Goal: Transaction & Acquisition: Purchase product/service

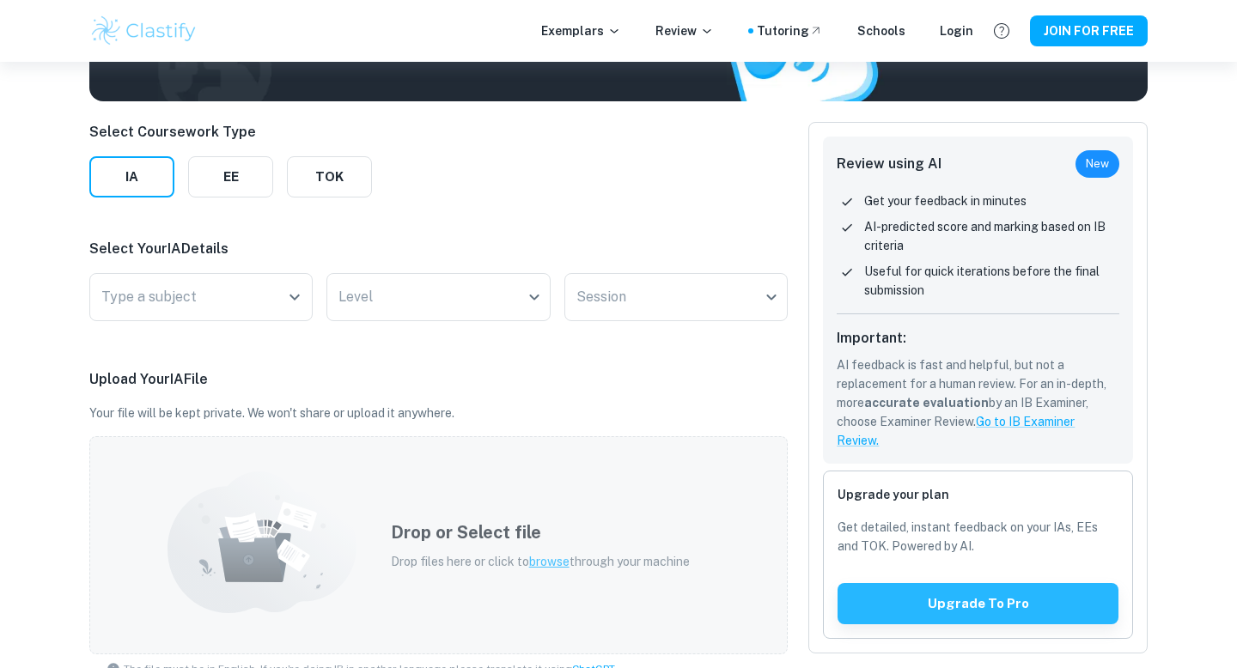
scroll to position [161, 0]
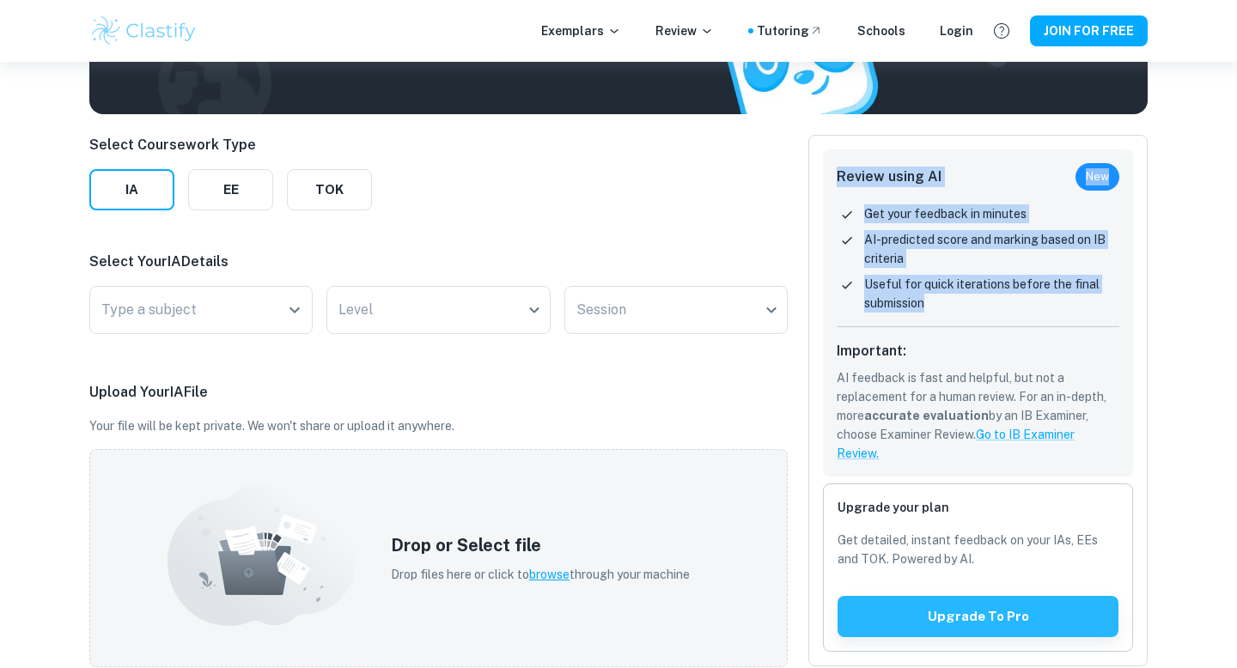
drag, startPoint x: 841, startPoint y: 173, endPoint x: 932, endPoint y: 300, distance: 156.4
click at [932, 300] on div "Review using AI New Get your feedback in minutes AI-predicted score and marking…" at bounding box center [978, 312] width 310 height 327
click at [932, 300] on p "Useful for quick iterations before the final submission" at bounding box center [991, 294] width 255 height 38
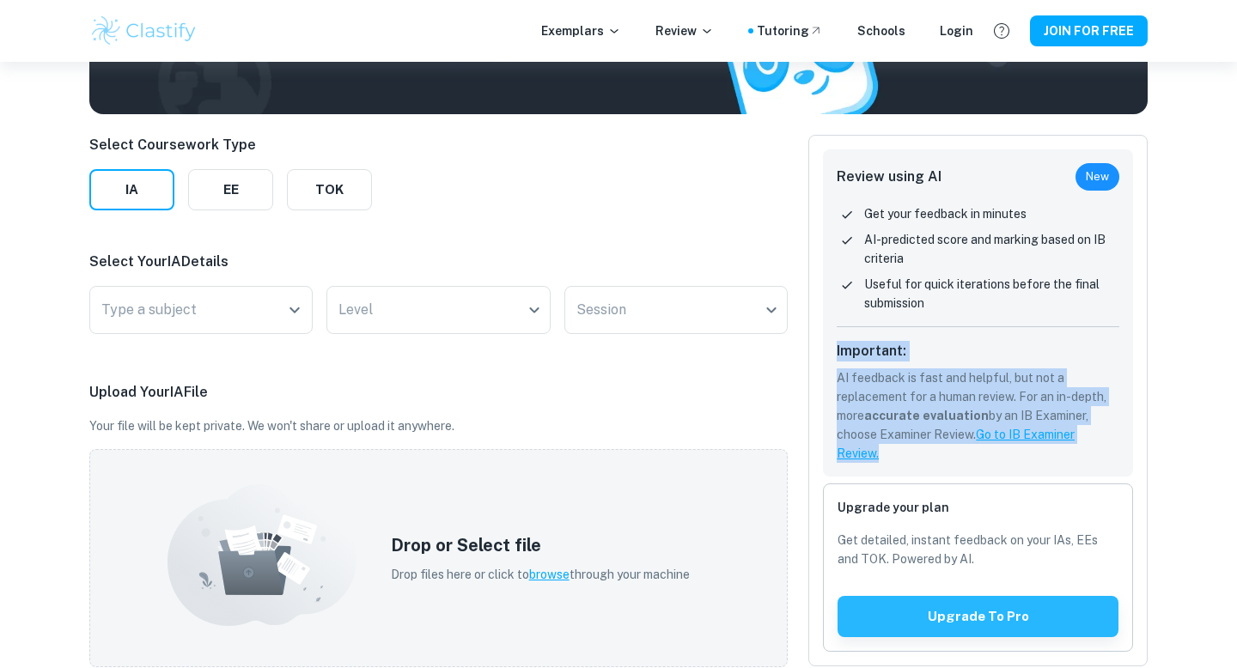
drag, startPoint x: 812, startPoint y: 343, endPoint x: 907, endPoint y: 453, distance: 145.6
click at [907, 453] on div "Review using AI New Get your feedback in minutes AI-predicted score and marking…" at bounding box center [977, 401] width 339 height 532
click at [907, 453] on p "AI feedback is fast and helpful, but not a replacement for a human review. For …" at bounding box center [978, 416] width 283 height 95
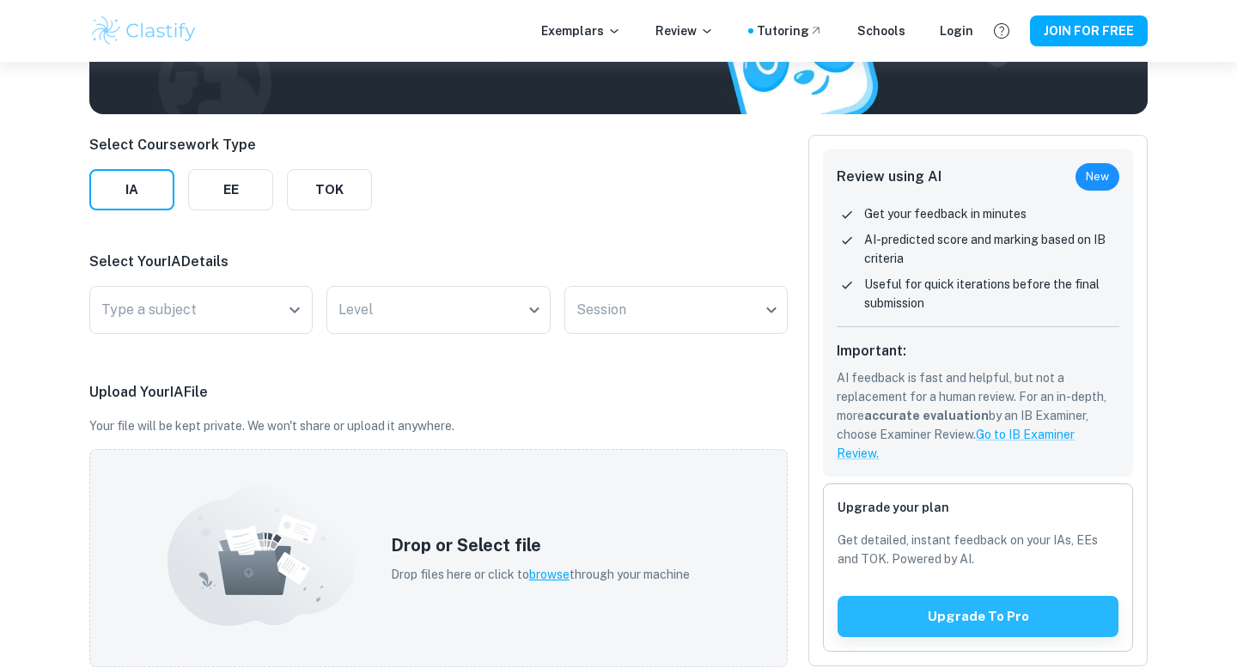
scroll to position [168, 0]
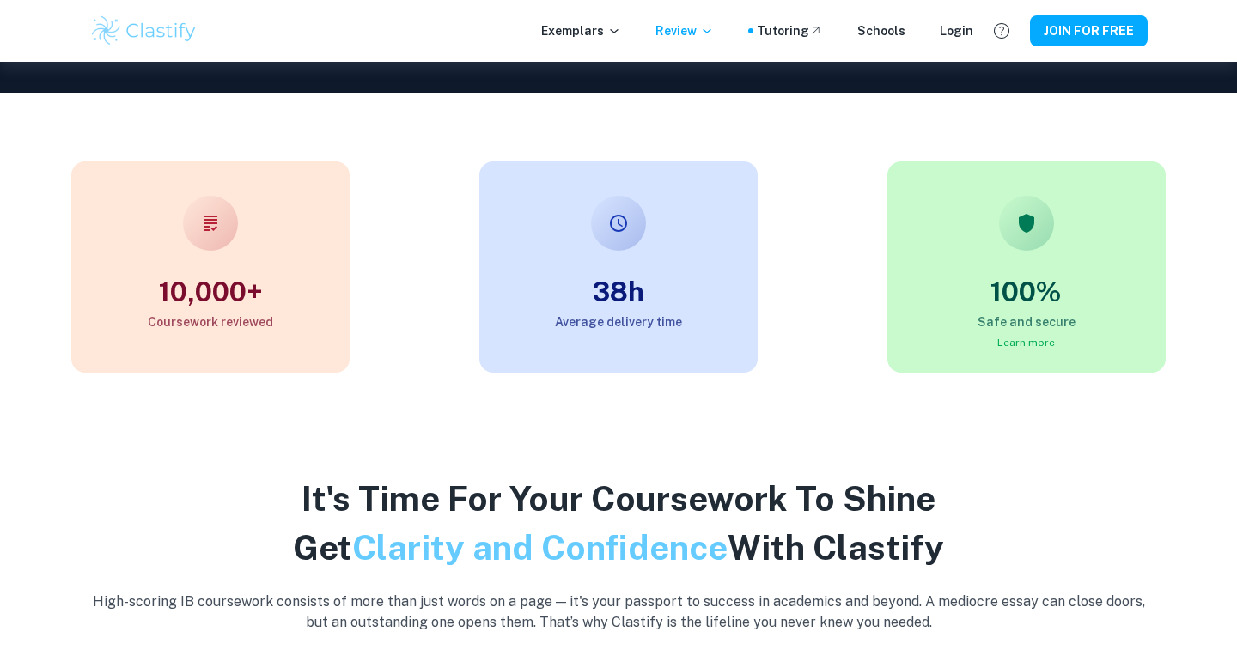
scroll to position [597, 0]
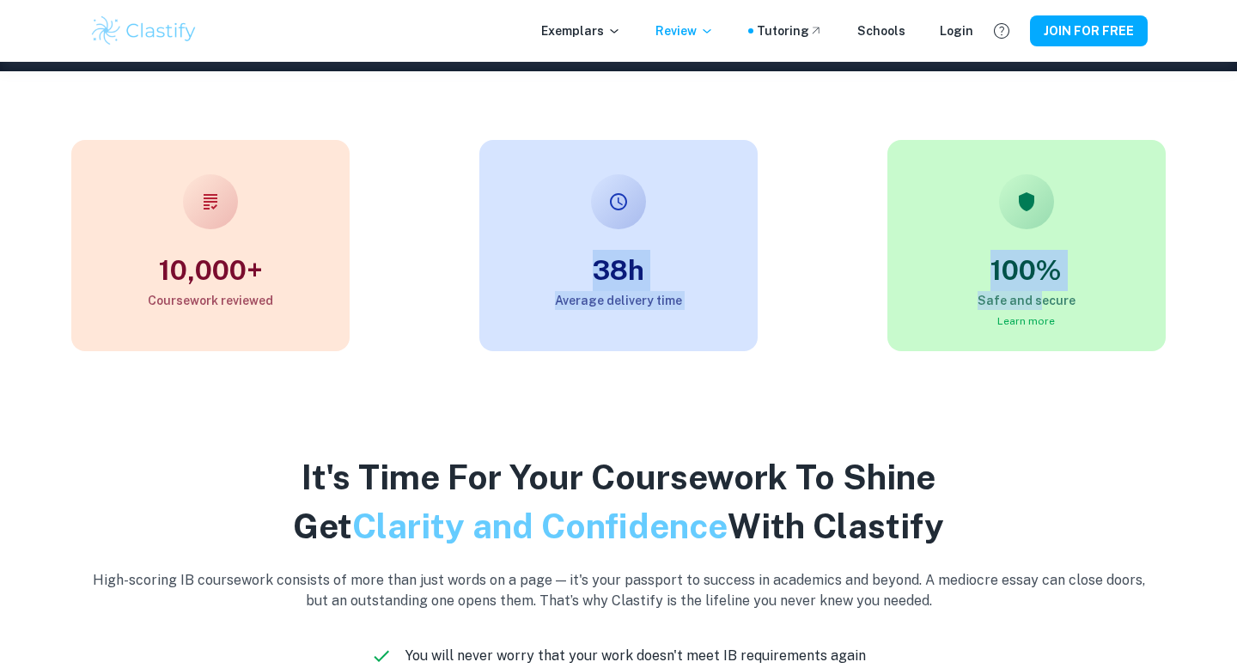
drag, startPoint x: 775, startPoint y: 123, endPoint x: 1040, endPoint y: 299, distance: 318.6
click at [1040, 299] on div "10,000+ Coursework reviewed 38h Average delivery time 100% Safe and secure Lear…" at bounding box center [605, 198] width 1265 height 308
click at [1040, 299] on h6 "Safe and secure" at bounding box center [1026, 300] width 278 height 19
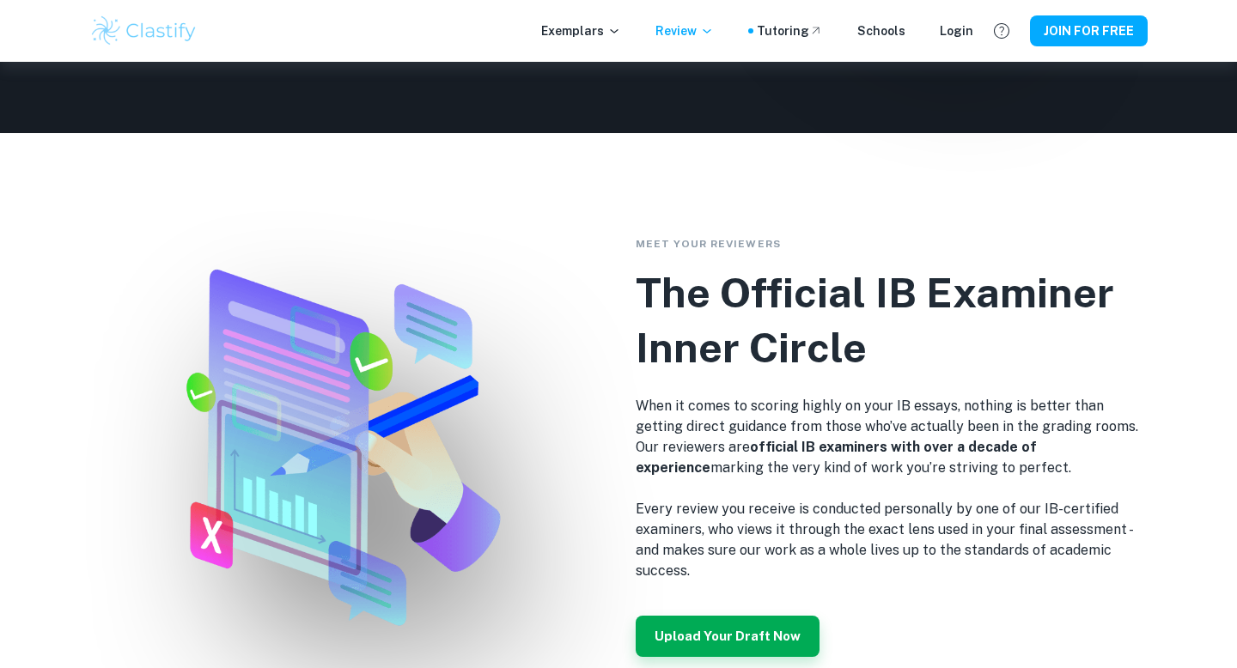
scroll to position [2758, 0]
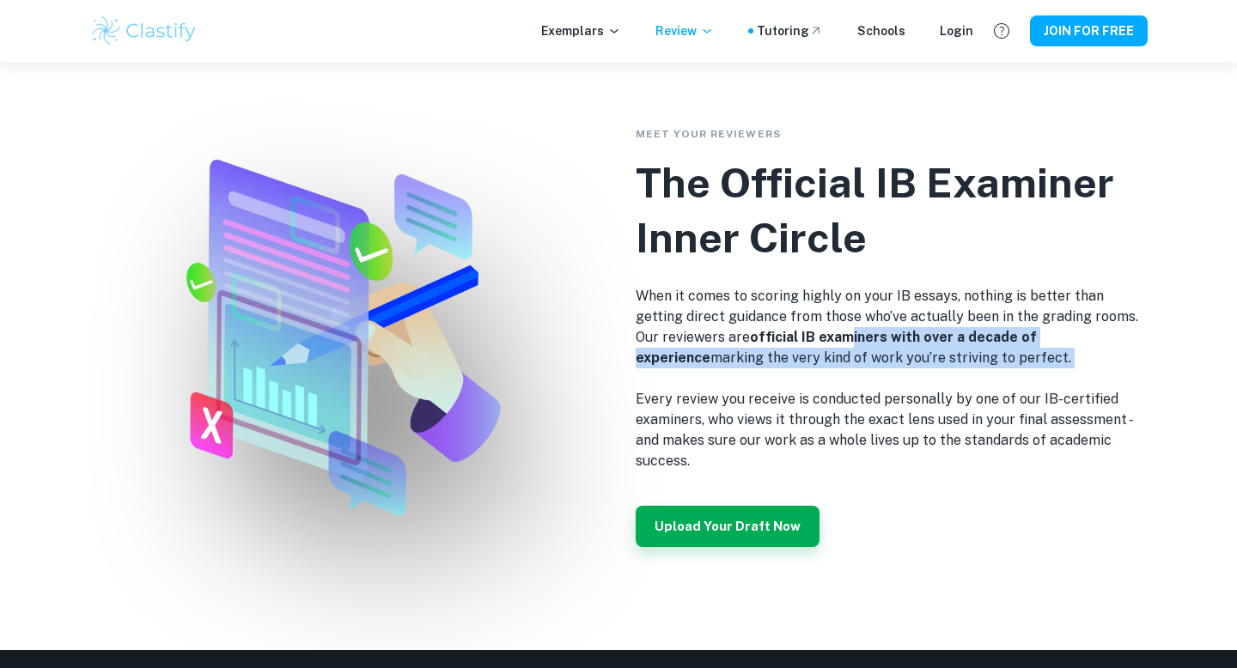
drag, startPoint x: 825, startPoint y: 335, endPoint x: 985, endPoint y: 383, distance: 166.9
click at [985, 383] on div "When it comes to scoring highly on your IB essays, nothing is better than getti…" at bounding box center [892, 379] width 512 height 186
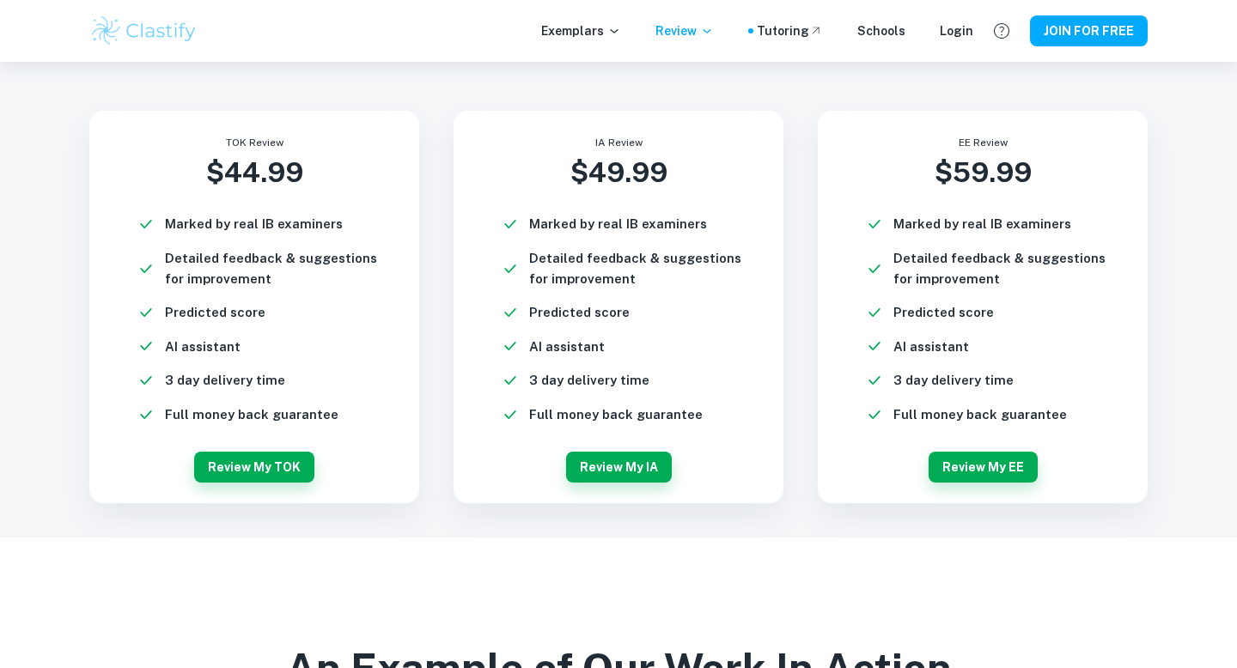
scroll to position [4116, 0]
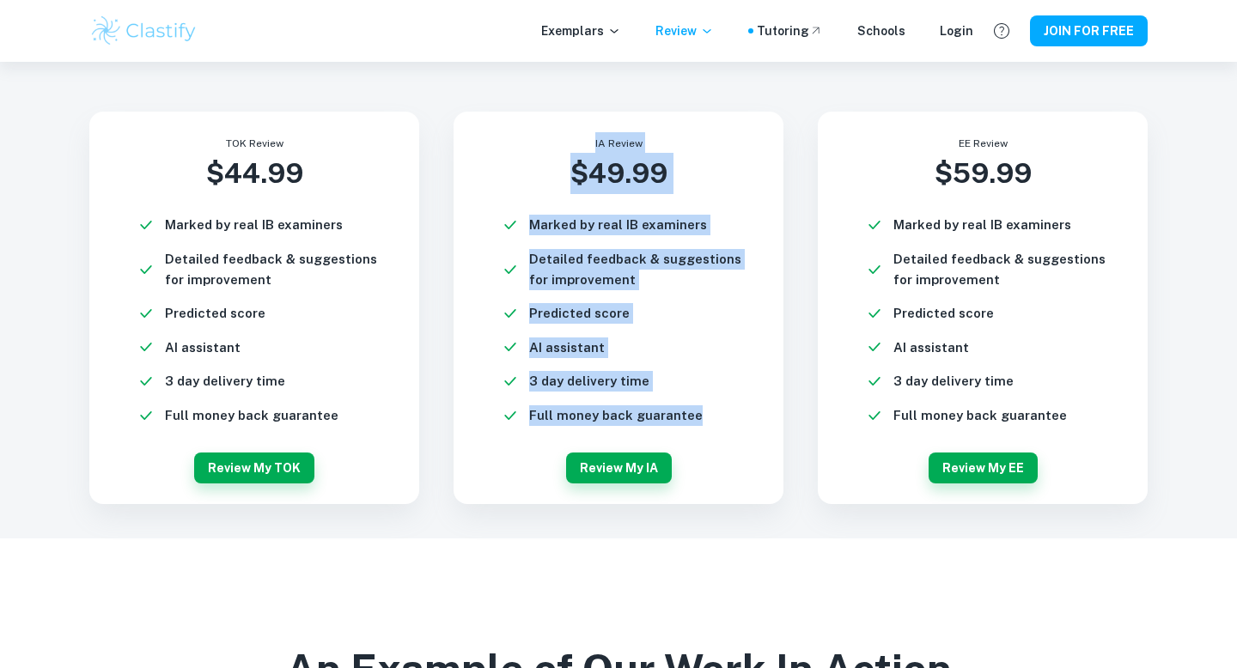
drag, startPoint x: 521, startPoint y: 149, endPoint x: 706, endPoint y: 418, distance: 326.7
click at [706, 418] on div "IA Review $ 49.99 Marked by real IB examiners Detailed feedback & suggestions f…" at bounding box center [619, 308] width 330 height 393
click at [705, 418] on li "Full money back guarantee" at bounding box center [632, 416] width 261 height 21
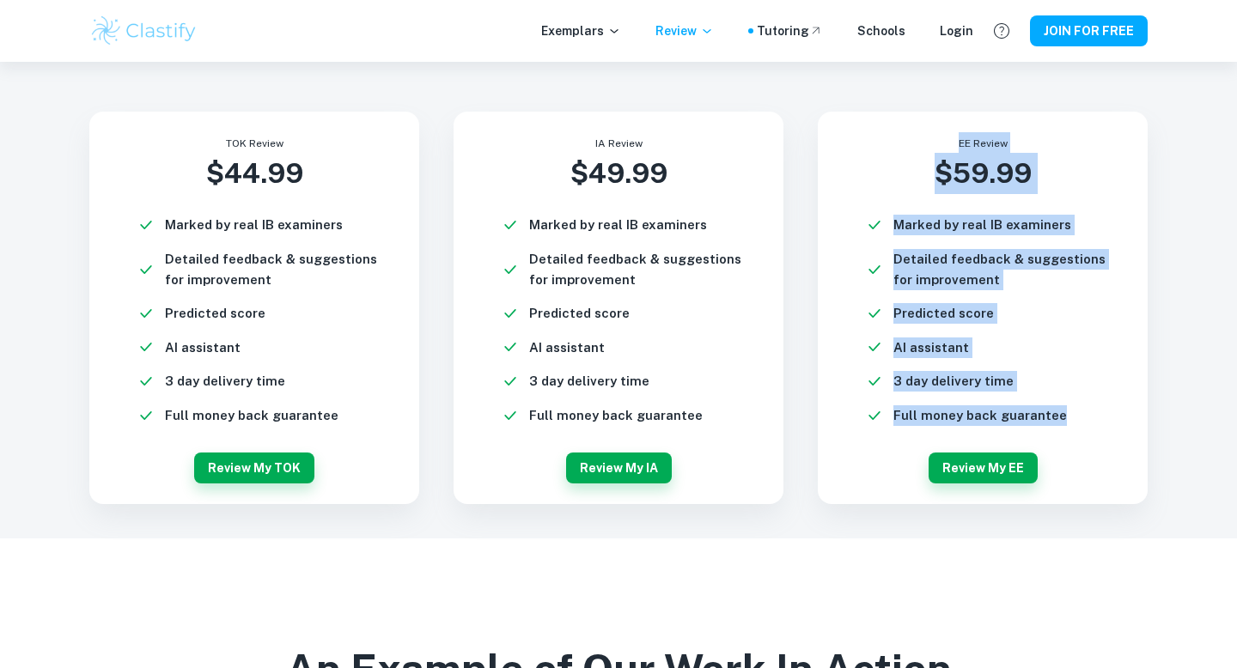
drag, startPoint x: 1064, startPoint y: 411, endPoint x: 955, endPoint y: 133, distance: 297.9
click at [955, 133] on div "EE Review $ 59.99 Marked by real IB examiners Detailed feedback & suggestions f…" at bounding box center [983, 308] width 330 height 393
drag, startPoint x: 945, startPoint y: 133, endPoint x: 1040, endPoint y: 421, distance: 302.9
click at [1040, 421] on div "EE Review $ 59.99 Marked by real IB examiners Detailed feedback & suggestions f…" at bounding box center [983, 308] width 330 height 393
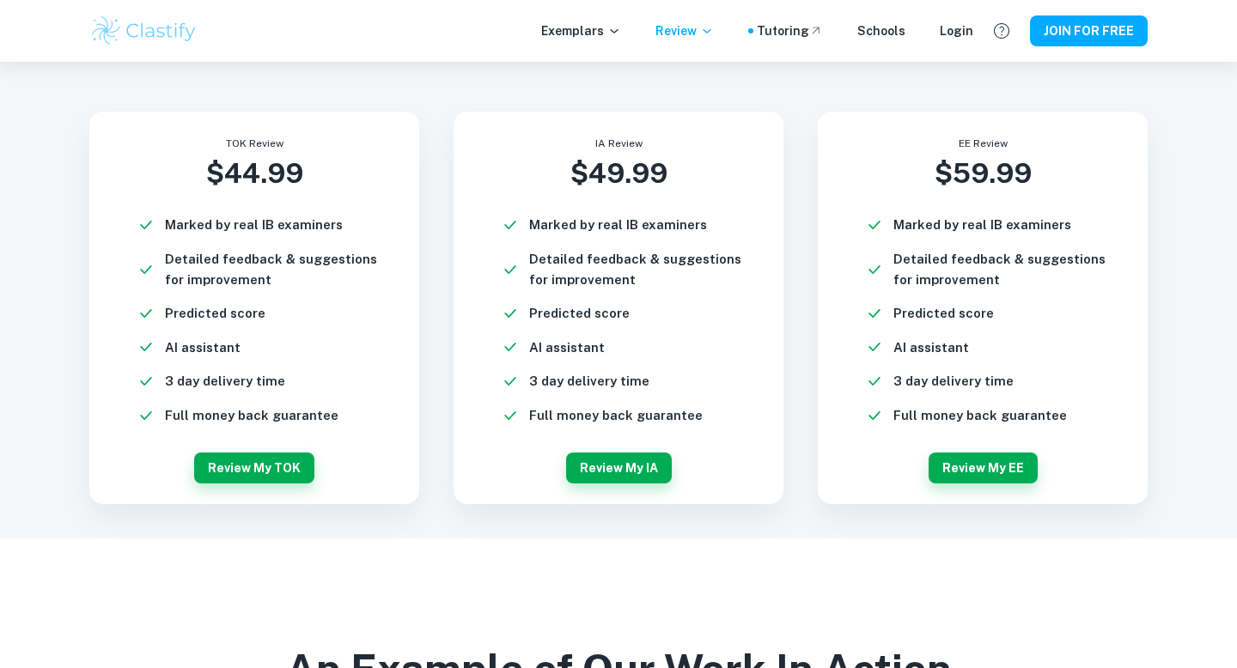
click at [1053, 421] on h6 "Full money back guarantee" at bounding box center [980, 416] width 174 height 21
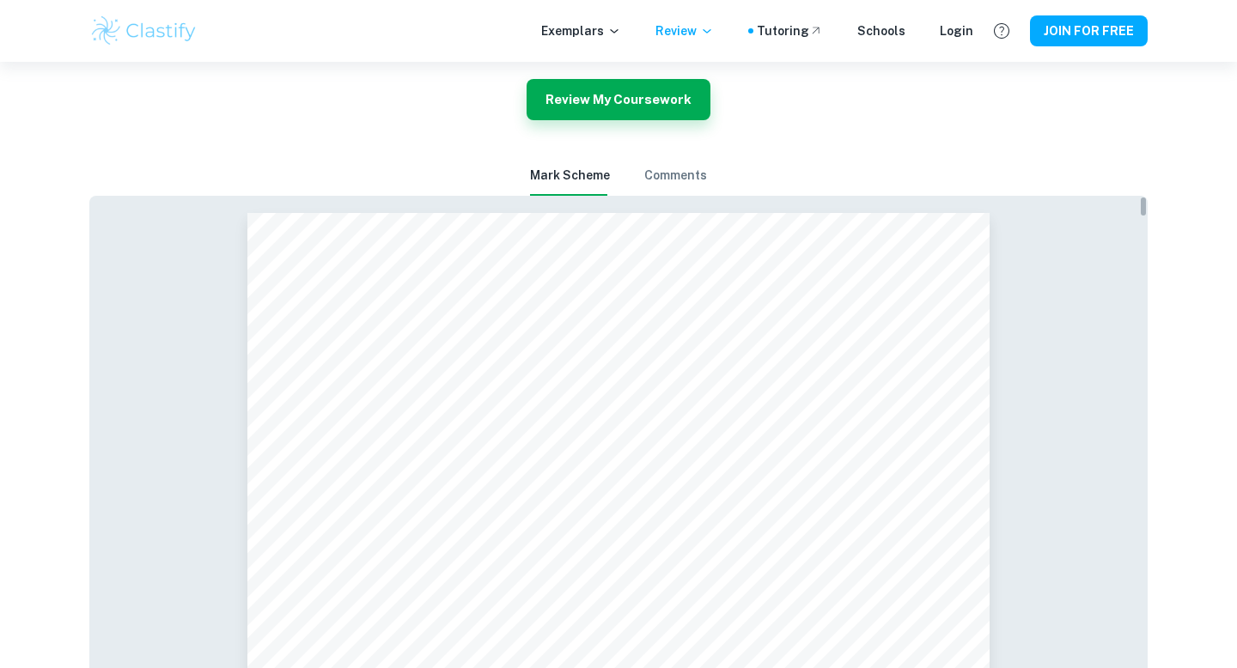
scroll to position [4722, 0]
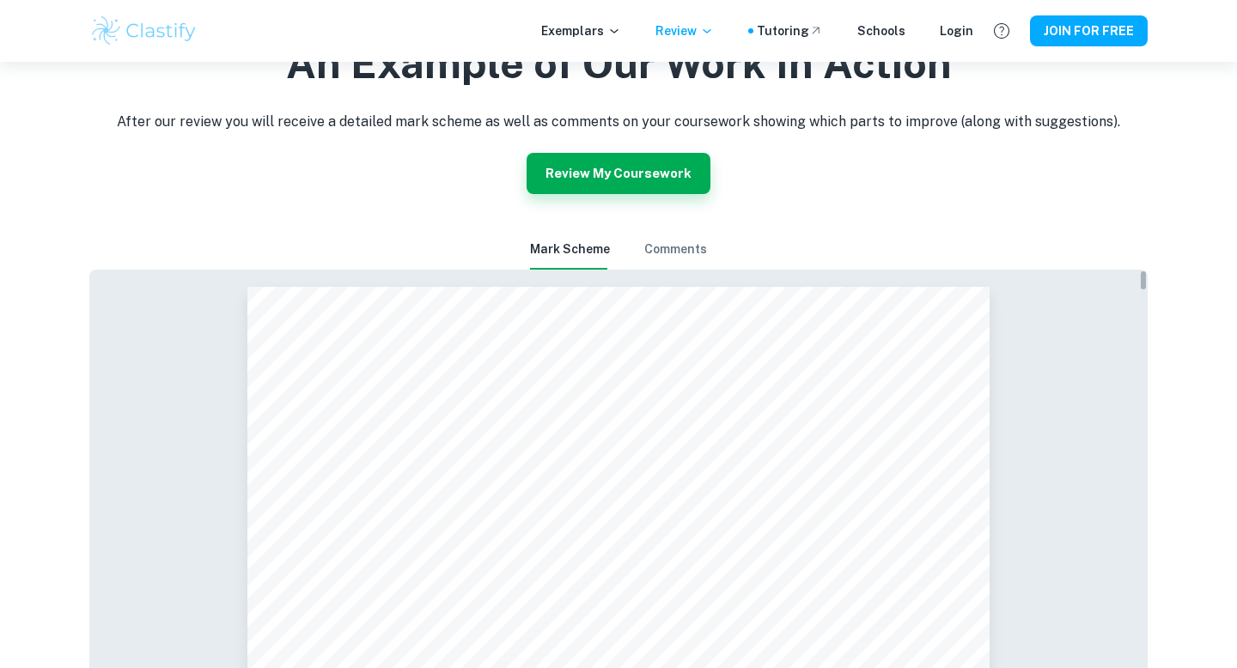
click at [657, 247] on button "Comments" at bounding box center [675, 249] width 63 height 41
click at [588, 247] on button "Mark scheme" at bounding box center [570, 249] width 80 height 41
